Goal: Task Accomplishment & Management: Manage account settings

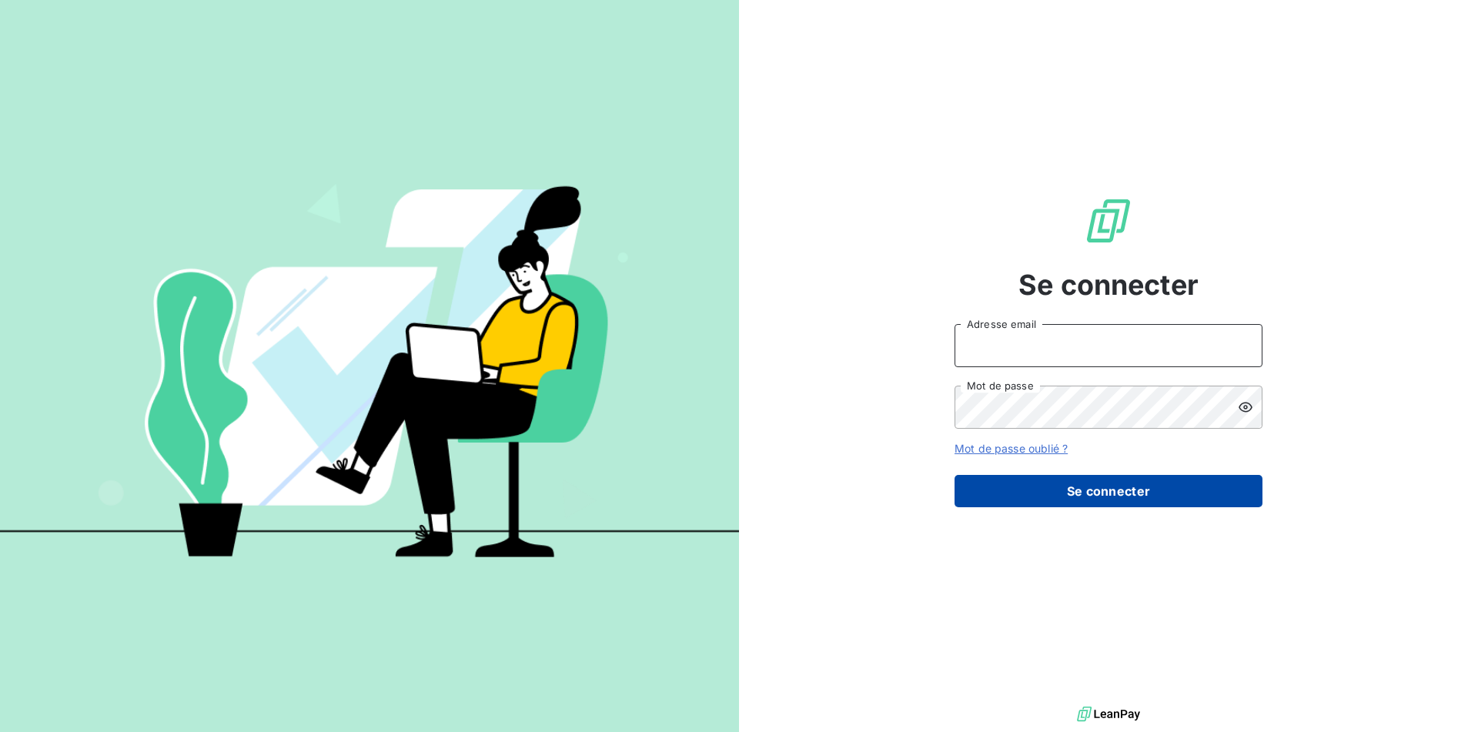
type input "[EMAIL_ADDRESS][DOMAIN_NAME]"
click at [1084, 483] on button "Se connecter" at bounding box center [1108, 491] width 308 height 32
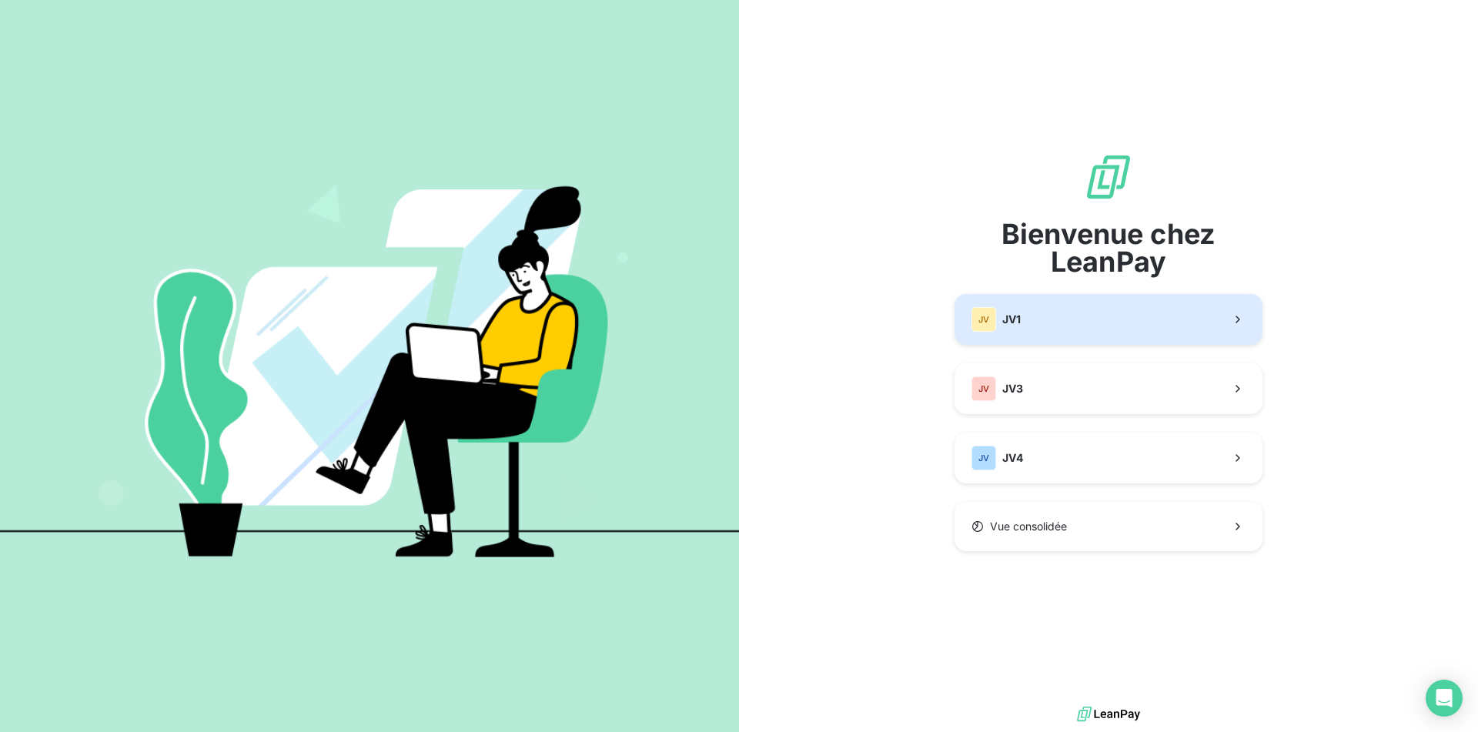
click at [1061, 315] on button "JV JV1" at bounding box center [1108, 319] width 308 height 51
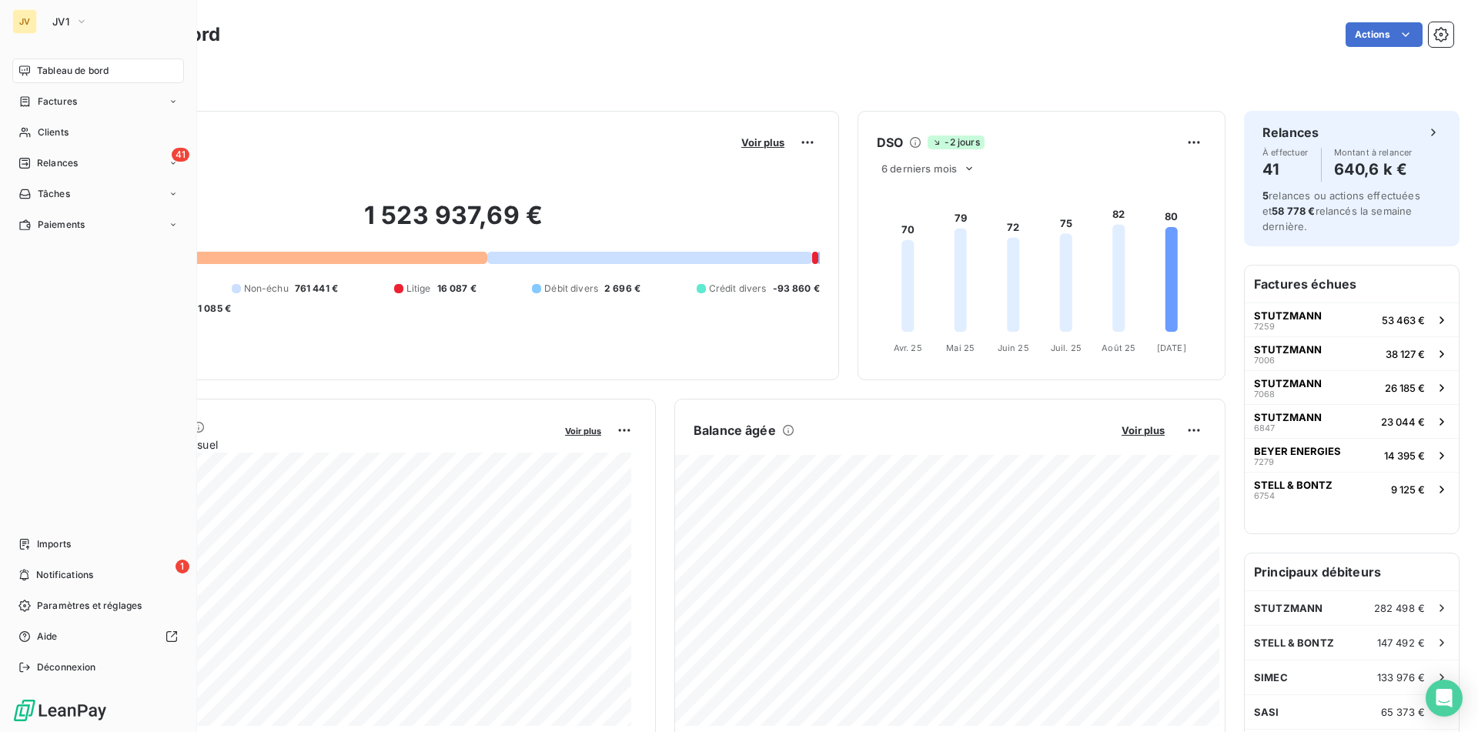
click at [33, 22] on div "JV" at bounding box center [24, 21] width 25 height 25
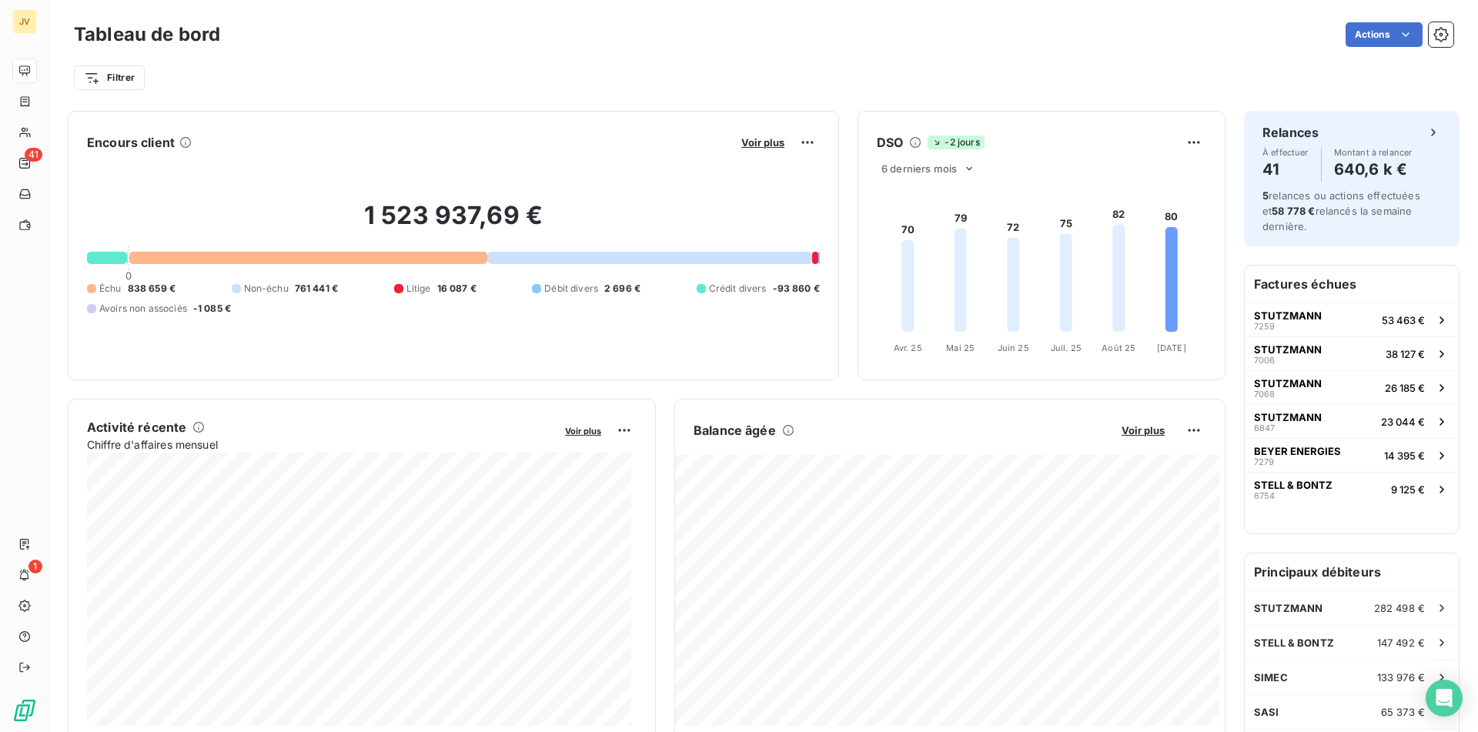
click at [1442, 34] on div "Tableau de bord Actions Filtrer" at bounding box center [763, 51] width 1428 height 102
click at [1433, 34] on icon "button" at bounding box center [1440, 34] width 15 height 15
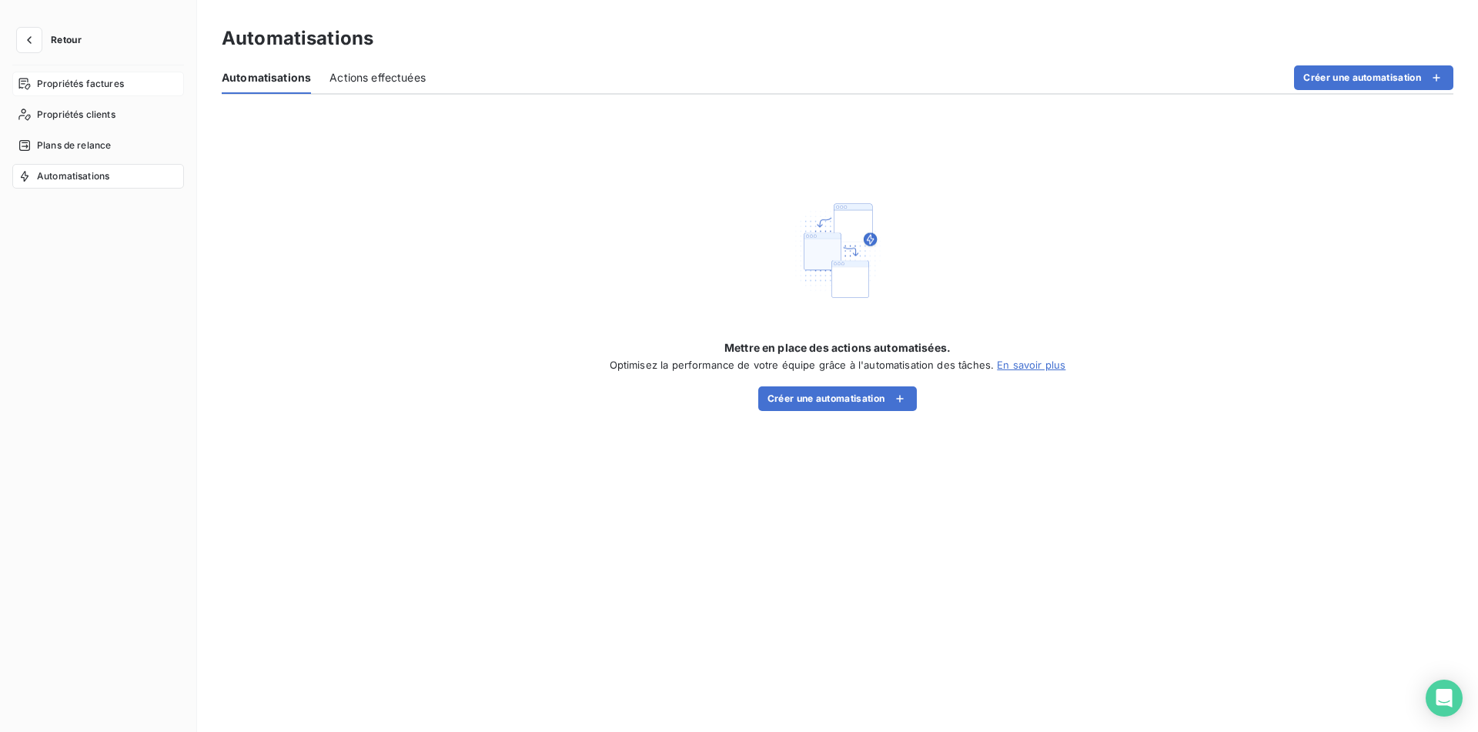
click at [92, 85] on span "Propriétés factures" at bounding box center [80, 84] width 87 height 14
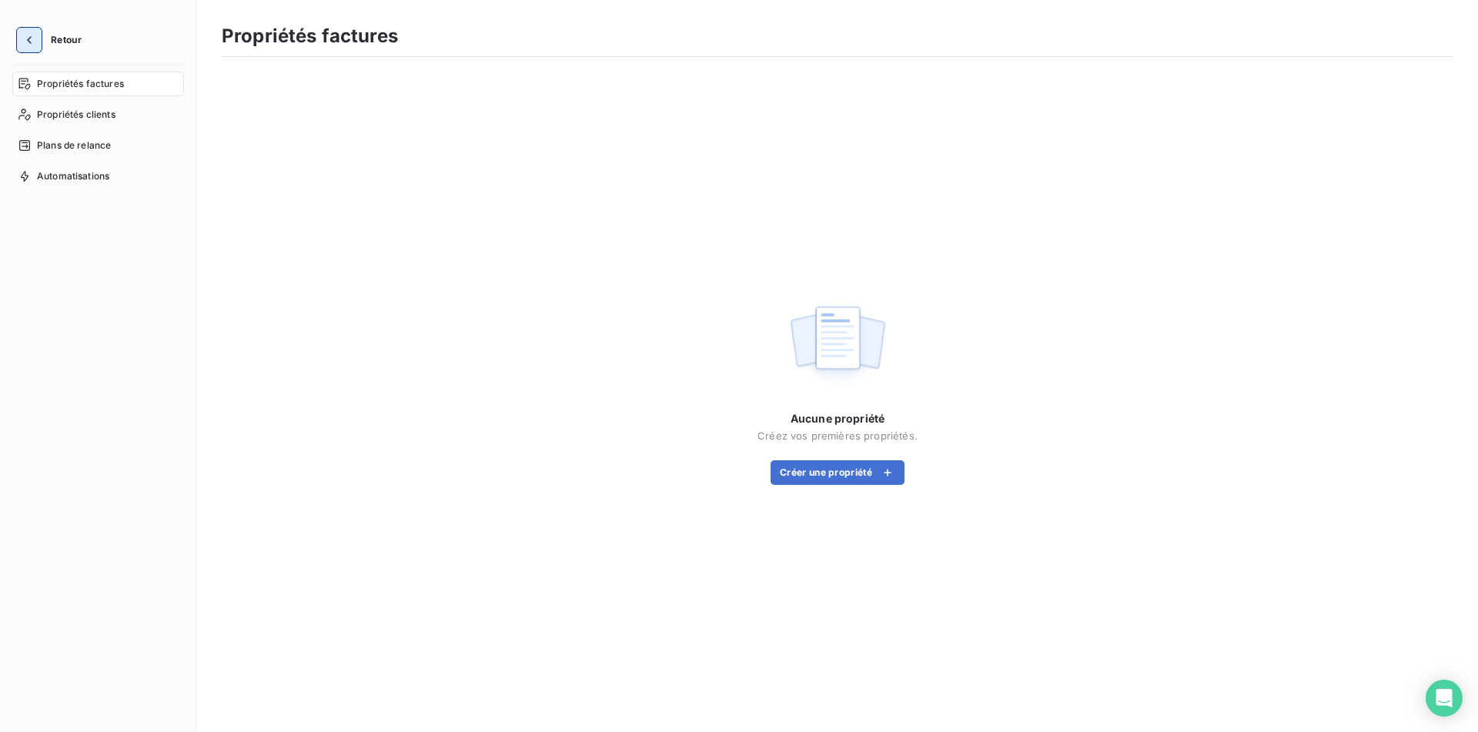
click at [38, 35] on button "button" at bounding box center [29, 40] width 25 height 25
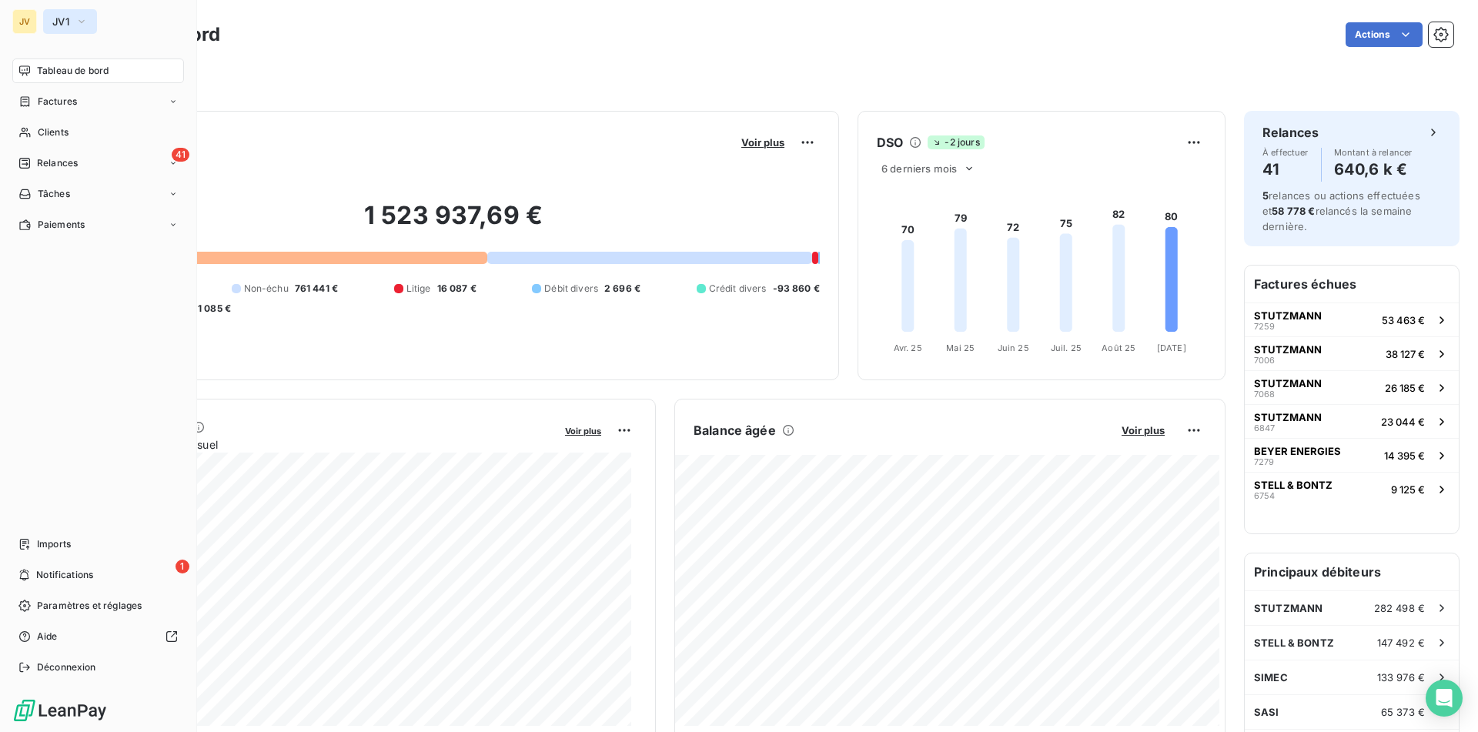
click at [66, 16] on span "JV1" at bounding box center [60, 21] width 17 height 12
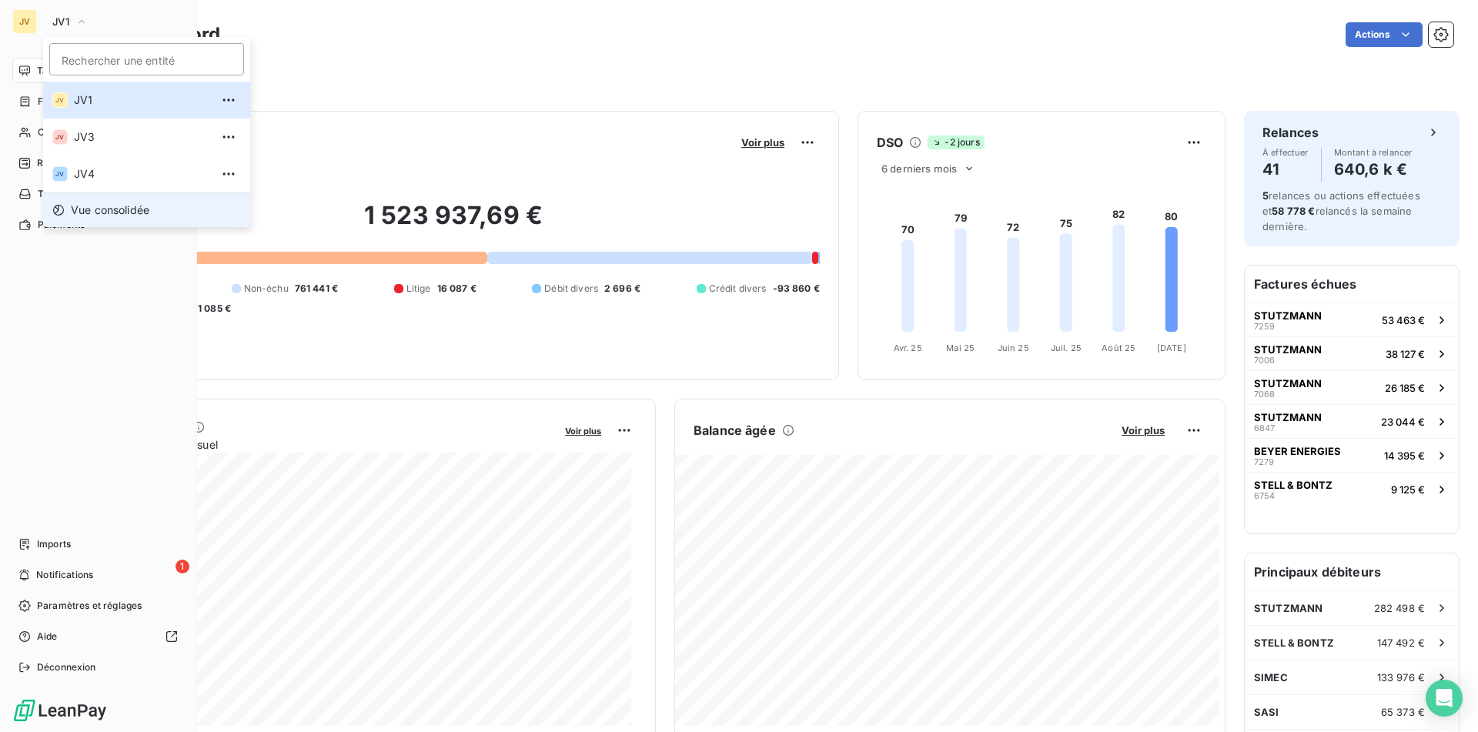
click at [99, 209] on span "Vue consolidée" at bounding box center [110, 209] width 78 height 15
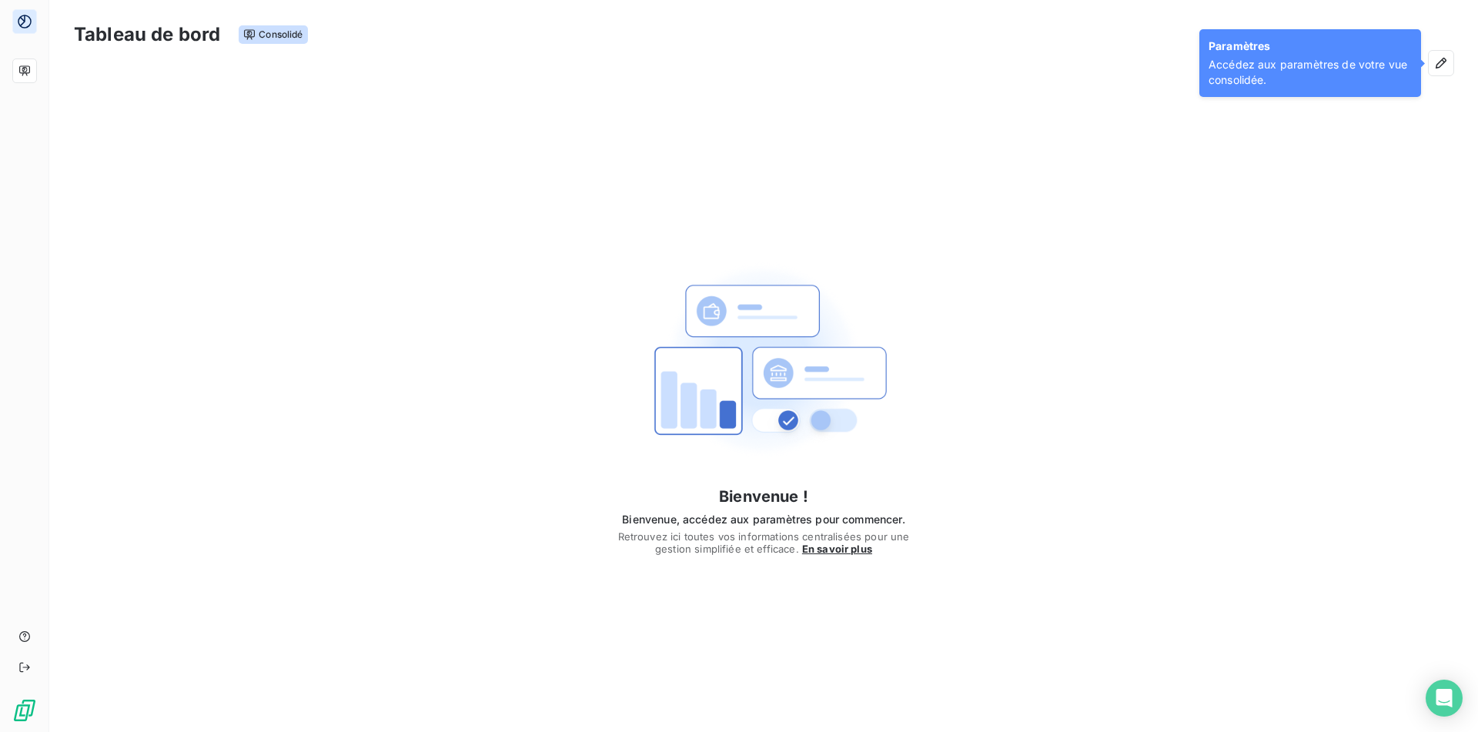
click at [1354, 67] on span "Accédez aux paramètres de votre vue consolidée." at bounding box center [1309, 72] width 203 height 31
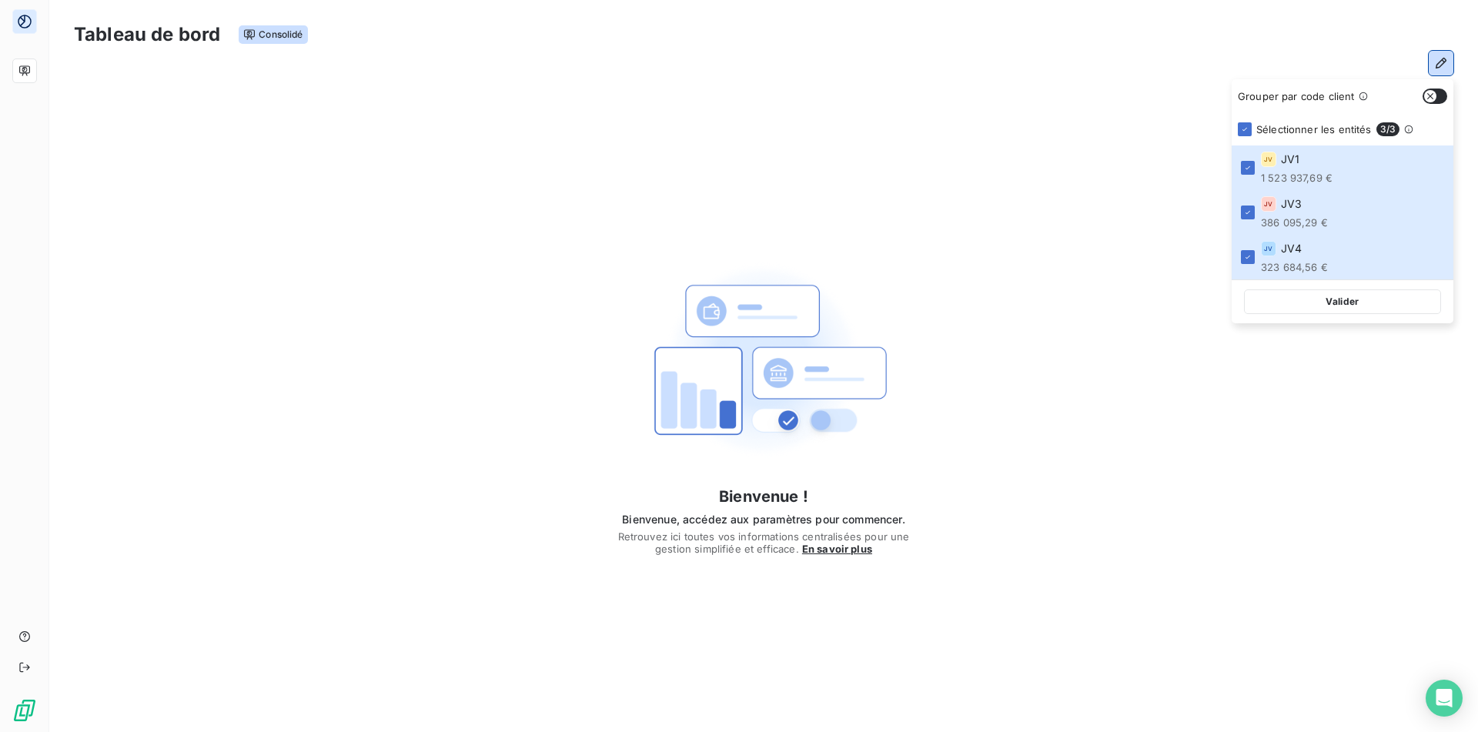
click at [1103, 110] on div "Bienvenue ! Bienvenue, accédez aux paramètres pour commencer. Retrouvez ici tou…" at bounding box center [763, 396] width 1428 height 623
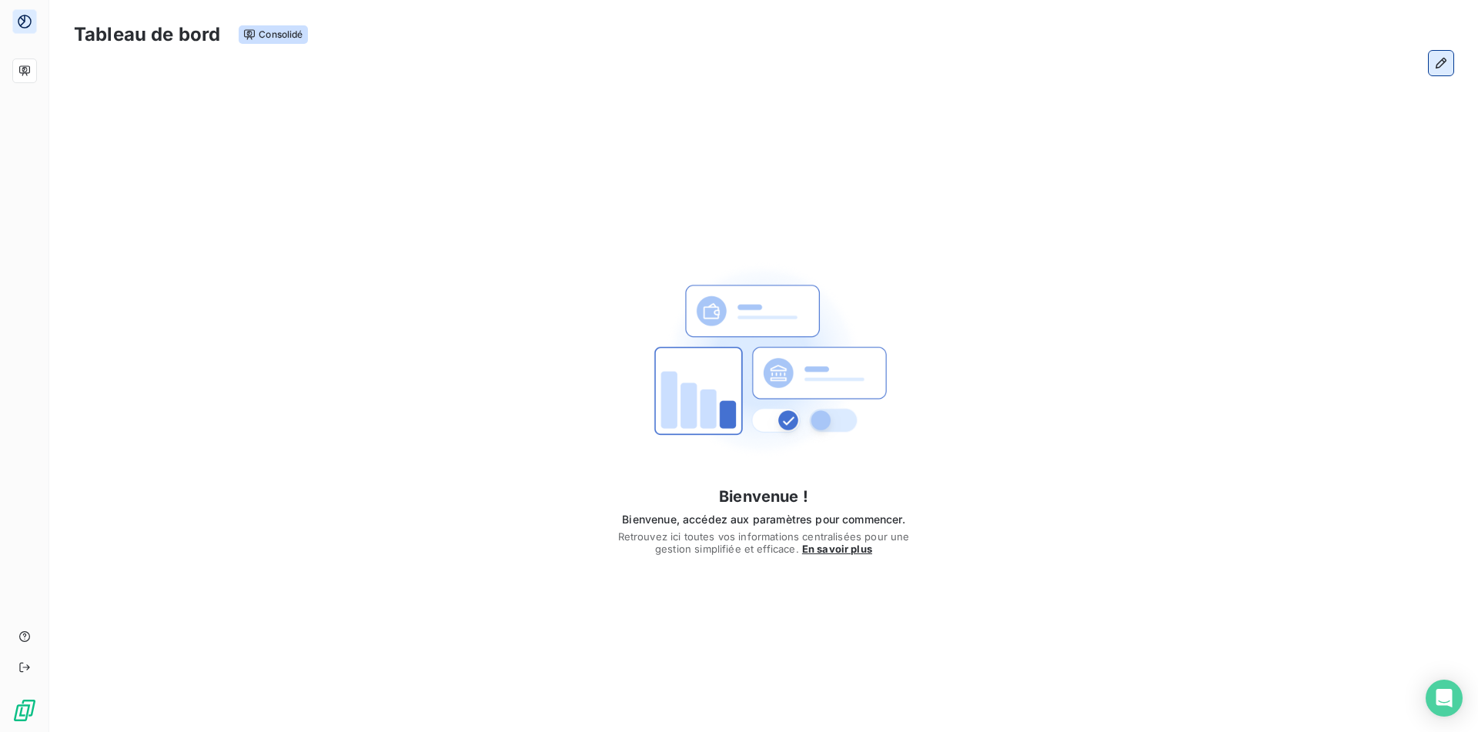
click at [1429, 67] on button "button" at bounding box center [1440, 63] width 25 height 25
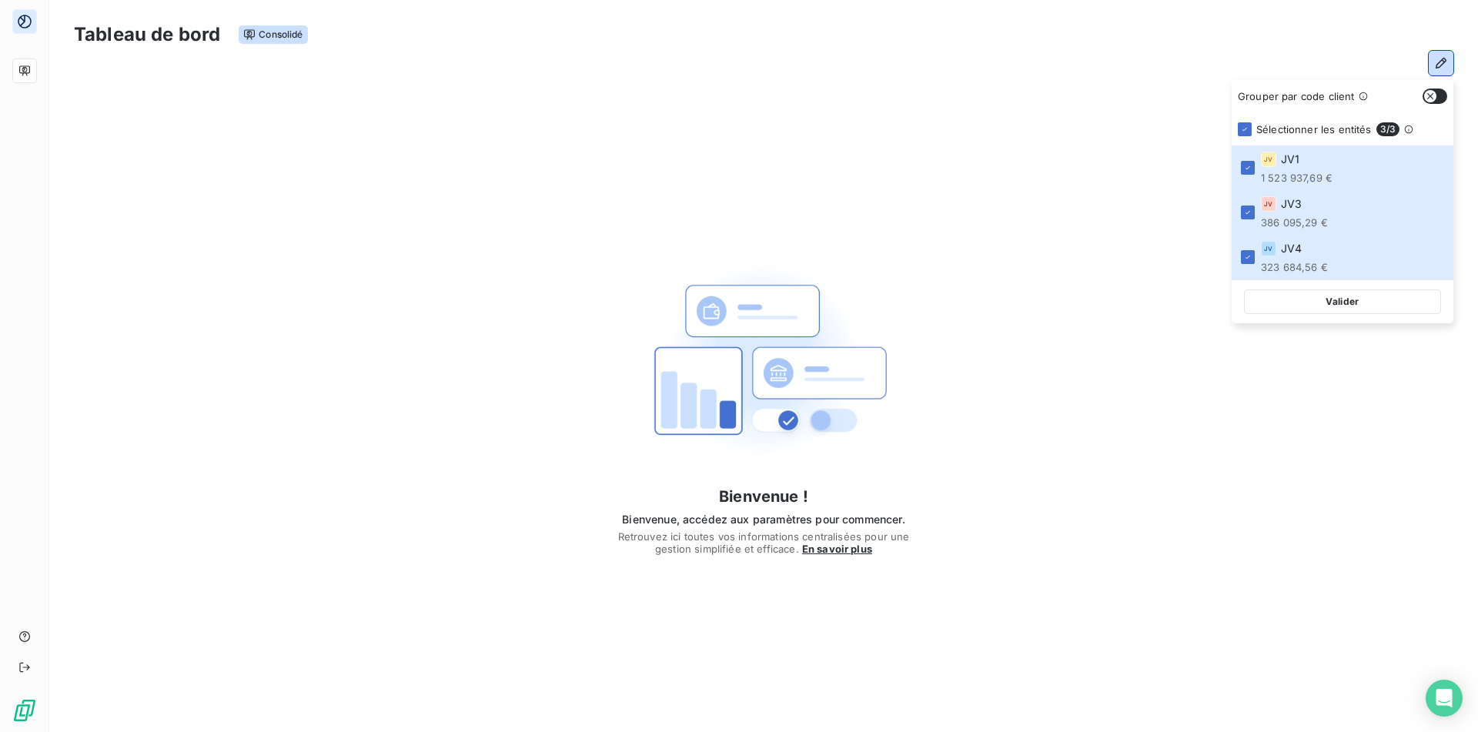
click at [1042, 357] on div "Bienvenue ! Bienvenue, accédez aux paramètres pour commencer. Retrouvez ici tou…" at bounding box center [763, 396] width 1428 height 623
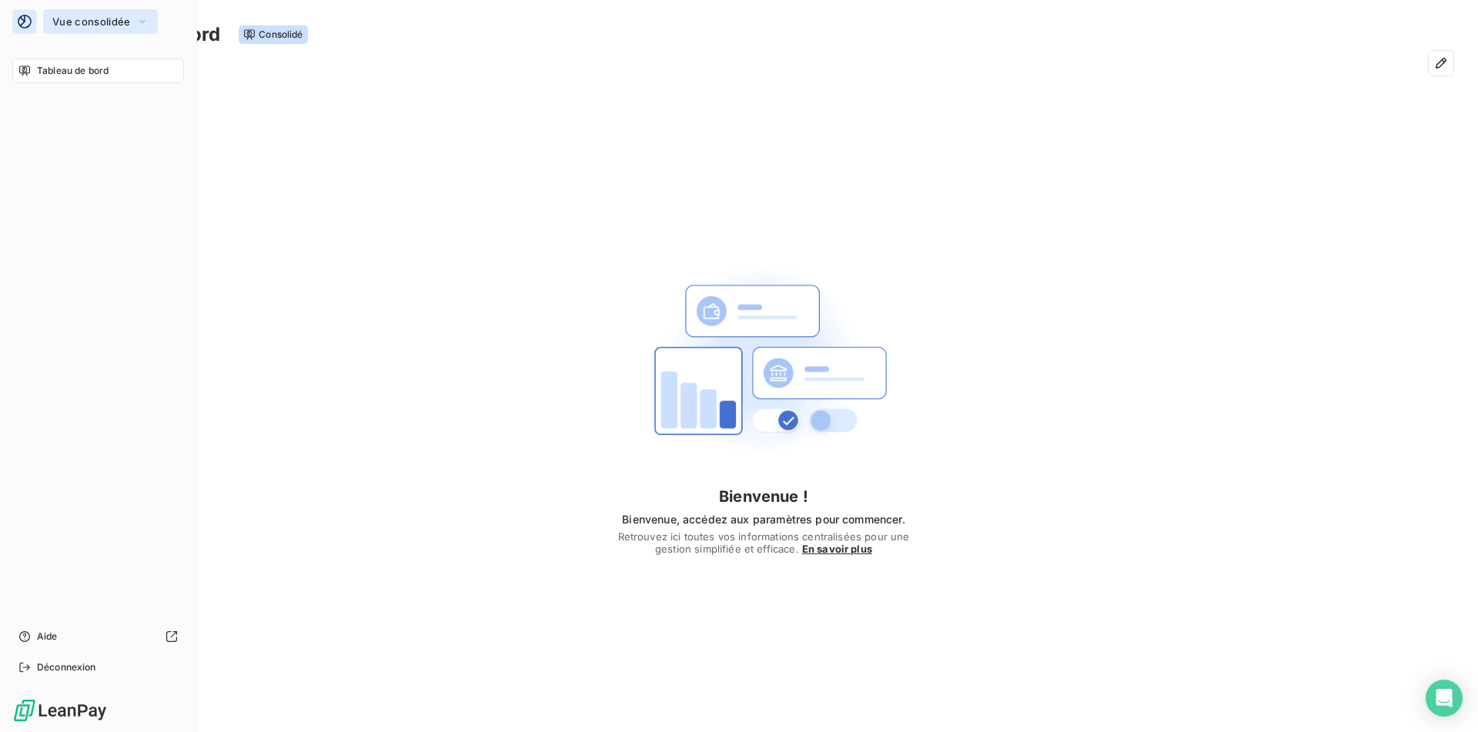
click at [92, 29] on button "Vue consolidée" at bounding box center [100, 21] width 115 height 25
click at [113, 335] on div "Tableau de bord Aide Déconnexion" at bounding box center [98, 368] width 172 height 621
click at [85, 63] on div "Tableau de bord" at bounding box center [98, 70] width 172 height 25
click at [121, 194] on div "Tableau de bord Aide Déconnexion" at bounding box center [98, 368] width 172 height 621
click at [74, 691] on img at bounding box center [59, 710] width 95 height 25
